Goal: Task Accomplishment & Management: Manage account settings

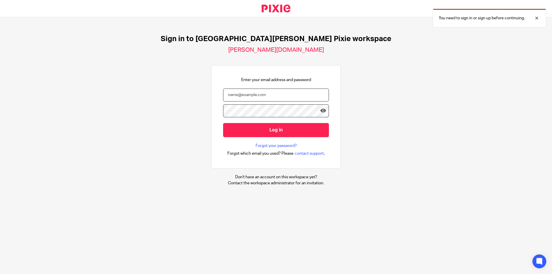
click at [277, 97] on input "email" at bounding box center [276, 94] width 106 height 13
type input "rachel@holdens-uk.co.uk"
click at [223, 123] on input "Log in" at bounding box center [276, 130] width 106 height 14
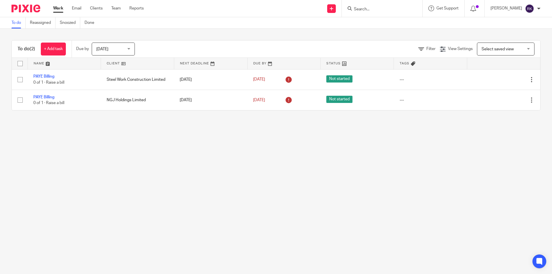
click at [394, 7] on input "Search" at bounding box center [379, 9] width 52 height 5
click at [367, 8] on input "Search" at bounding box center [379, 9] width 52 height 5
click at [109, 51] on span "[DATE]" at bounding box center [111, 49] width 30 height 12
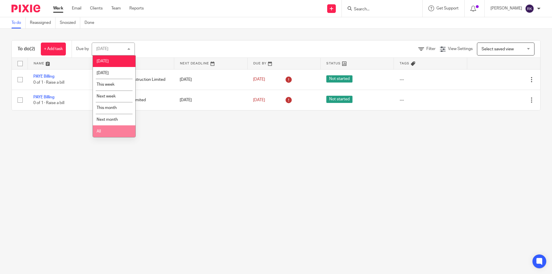
click at [110, 132] on li "All" at bounding box center [114, 131] width 43 height 12
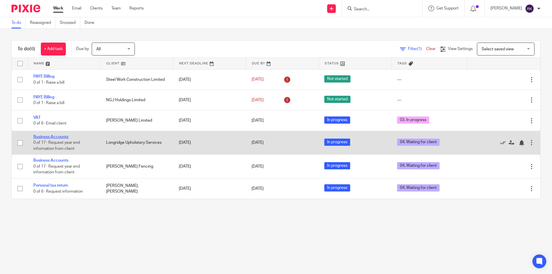
click at [55, 136] on link "Business Accounts" at bounding box center [50, 137] width 35 height 4
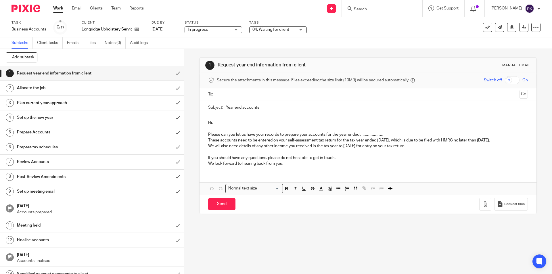
click at [266, 29] on span "04. Waiting for client" at bounding box center [270, 30] width 37 height 4
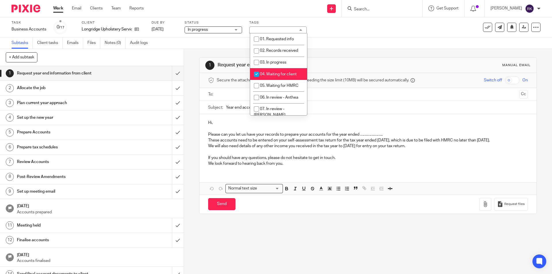
click at [267, 74] on span "04. Waiting for client" at bounding box center [278, 74] width 37 height 4
checkbox input "false"
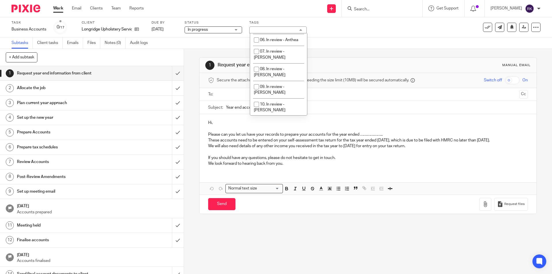
scroll to position [86, 0]
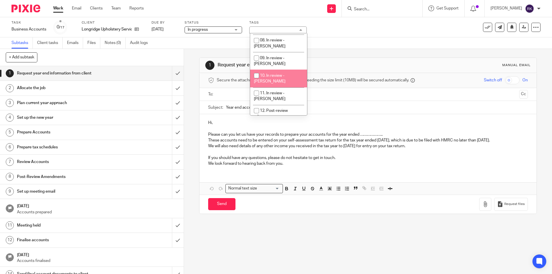
click at [267, 74] on span "10. In review - [PERSON_NAME]" at bounding box center [270, 79] width 32 height 10
checkbox input "true"
click at [359, 32] on div "Task Business Accounts Save Business Accounts 0 /17 Client Longridge Upholstery…" at bounding box center [231, 27] width 440 height 14
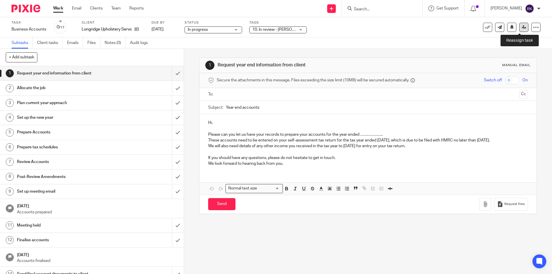
click at [521, 26] on icon at bounding box center [523, 27] width 4 height 4
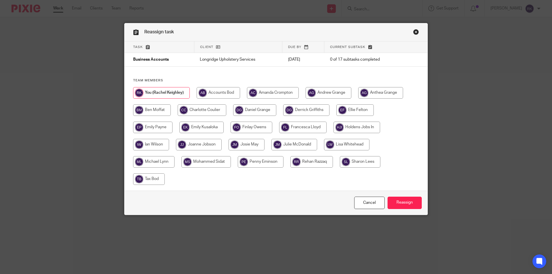
click at [202, 145] on input "radio" at bounding box center [199, 144] width 46 height 11
radio input "true"
click at [396, 201] on input "Reassign" at bounding box center [404, 203] width 34 height 12
